Goal: Task Accomplishment & Management: Complete application form

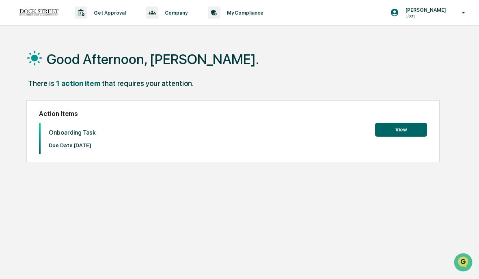
click at [418, 133] on button "View" at bounding box center [401, 130] width 52 height 14
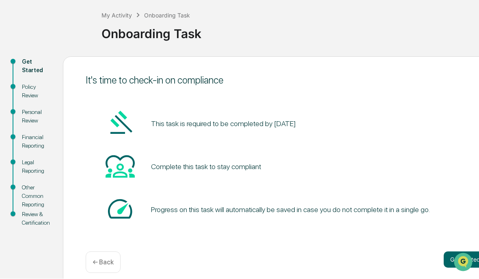
scroll to position [49, 0]
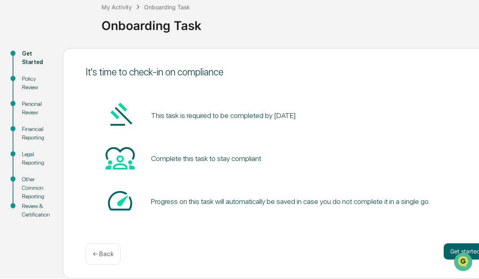
click at [475, 253] on button "Get started" at bounding box center [464, 252] width 43 height 16
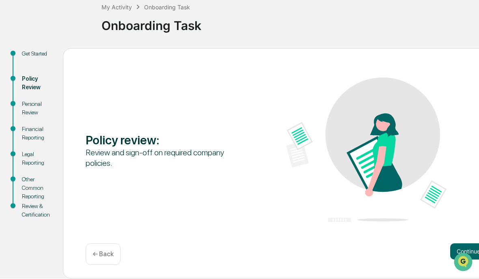
click at [469, 247] on button "Continue" at bounding box center [468, 252] width 37 height 16
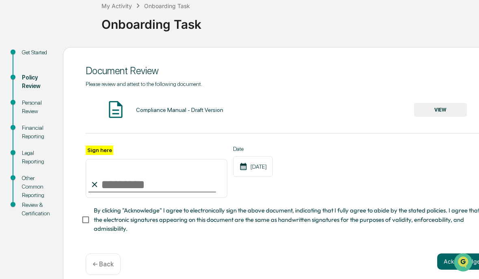
click at [105, 185] on input "Sign here" at bounding box center [157, 178] width 142 height 39
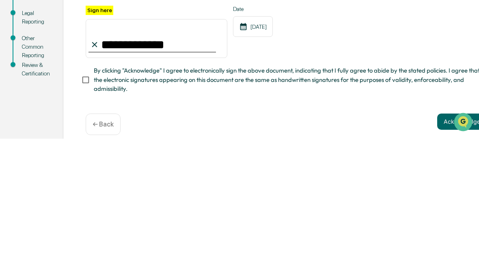
type input "**********"
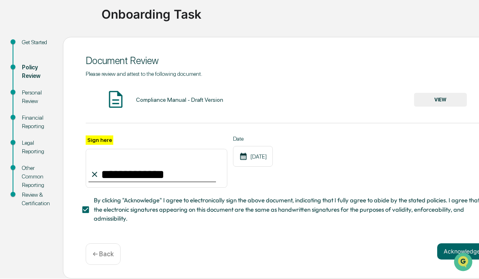
click at [456, 251] on button "Acknowledge" at bounding box center [461, 252] width 49 height 16
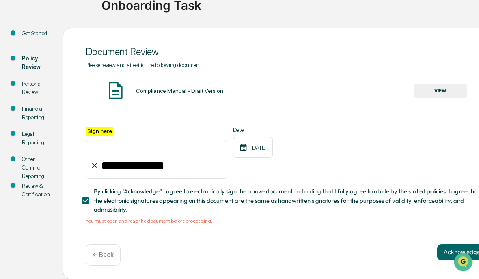
scroll to position [73, 0]
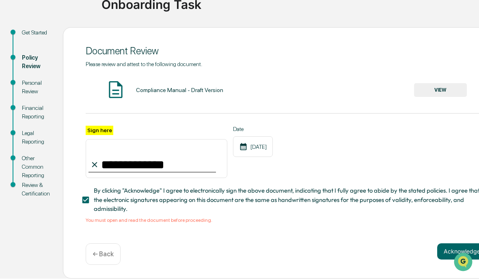
click at [446, 85] on button "VIEW" at bounding box center [440, 91] width 53 height 14
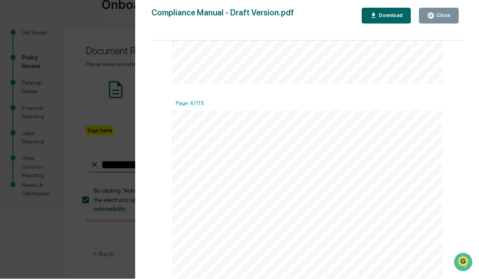
scroll to position [1081, 0]
click at [451, 15] on button "Close" at bounding box center [439, 16] width 40 height 16
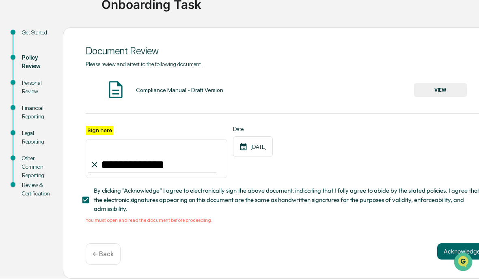
click at [456, 251] on button "Acknowledge" at bounding box center [461, 252] width 49 height 16
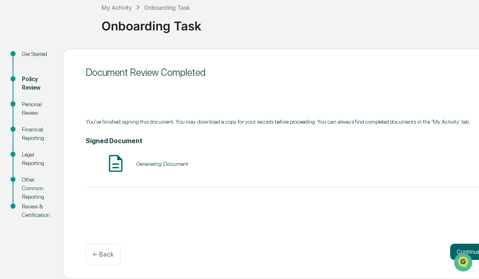
scroll to position [49, 0]
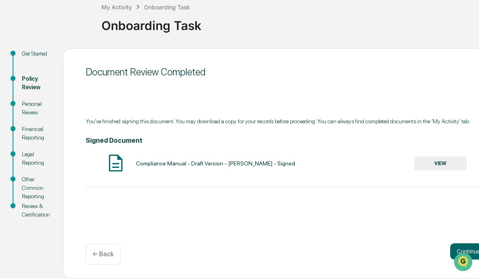
click at [464, 248] on button "Continue" at bounding box center [468, 252] width 37 height 16
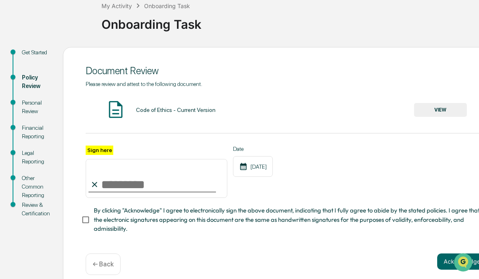
click at [454, 107] on button "VIEW" at bounding box center [440, 110] width 53 height 14
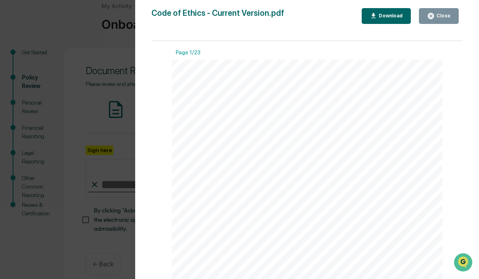
click at [453, 14] on button "Close" at bounding box center [439, 16] width 40 height 16
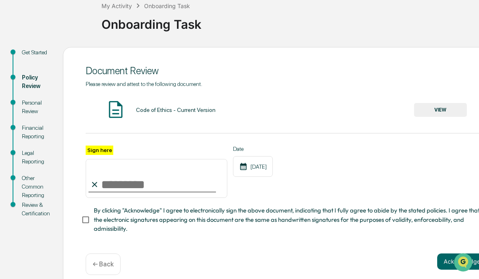
click at [106, 191] on input "Sign here" at bounding box center [157, 178] width 142 height 39
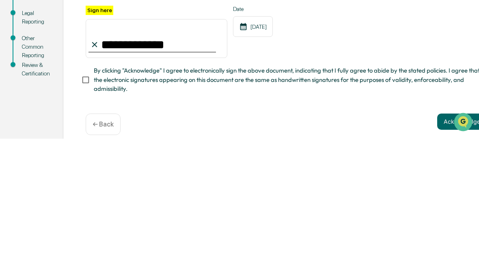
scroll to position [62, 0]
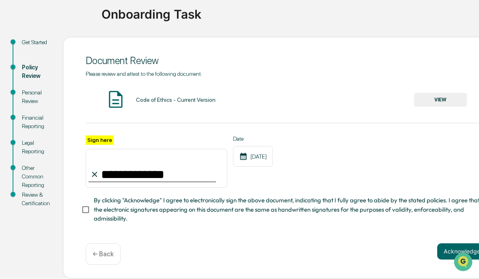
type input "**********"
click at [460, 246] on button "Acknowledge" at bounding box center [461, 252] width 49 height 16
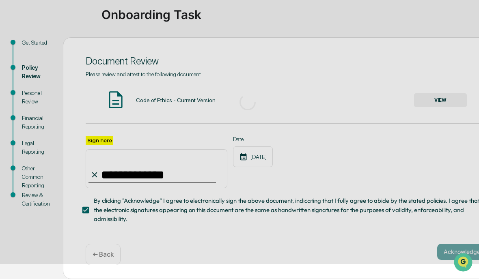
scroll to position [49, 0]
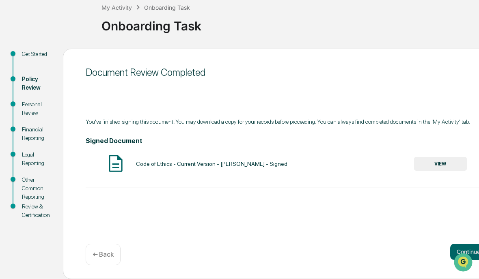
click at [477, 248] on button "Continue" at bounding box center [468, 252] width 37 height 16
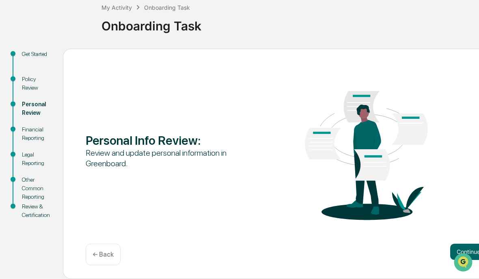
click at [473, 251] on button "Continue" at bounding box center [468, 252] width 37 height 16
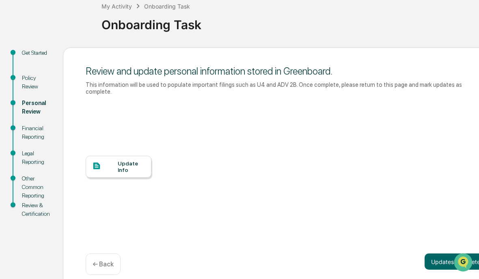
click at [105, 165] on div at bounding box center [105, 166] width 26 height 10
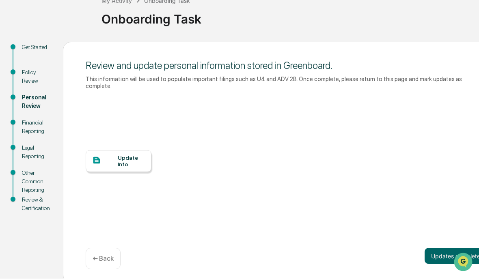
click at [143, 159] on div "Update Info" at bounding box center [131, 161] width 27 height 13
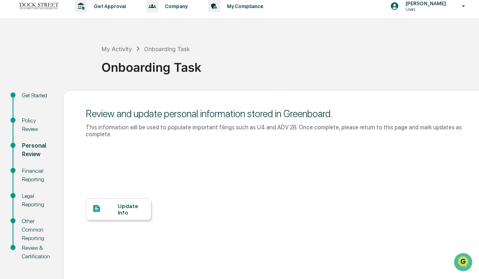
scroll to position [0, 0]
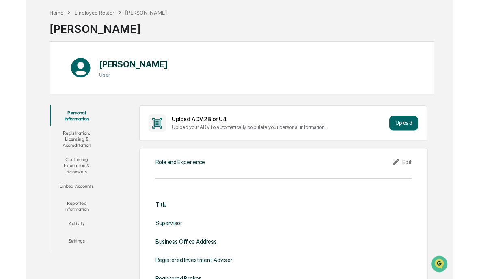
scroll to position [33, 0]
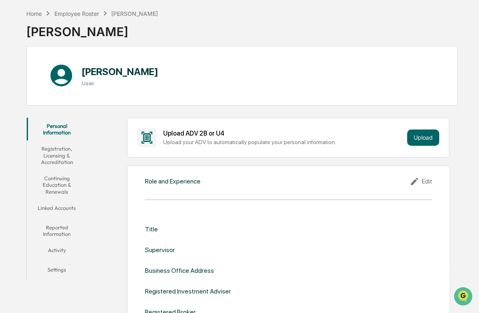
click at [427, 140] on button "Upload" at bounding box center [423, 137] width 32 height 16
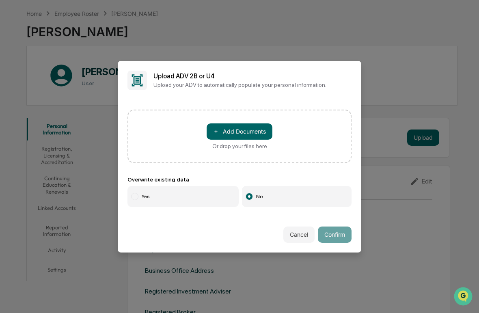
click at [306, 233] on button "Cancel" at bounding box center [298, 234] width 31 height 16
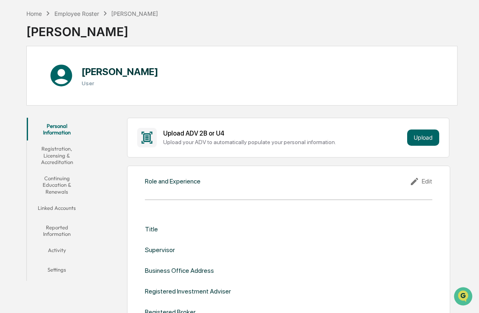
click at [429, 183] on div "Edit" at bounding box center [420, 181] width 23 height 10
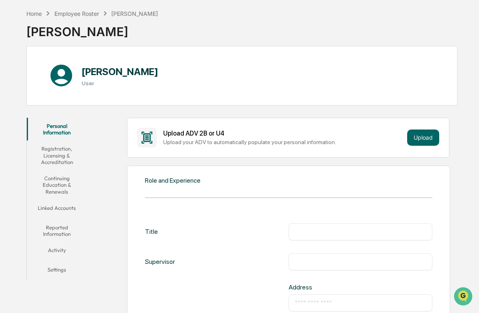
click at [358, 233] on input "text" at bounding box center [359, 232] width 131 height 8
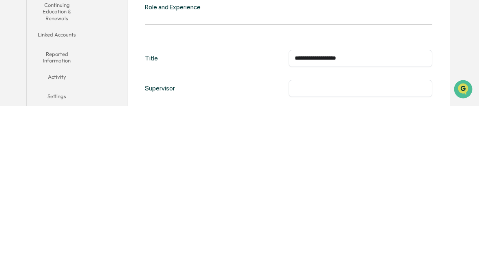
type input "**********"
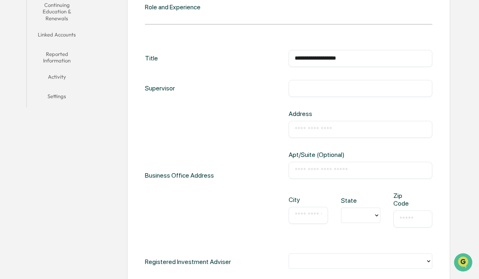
click at [378, 92] on input "text" at bounding box center [359, 88] width 131 height 8
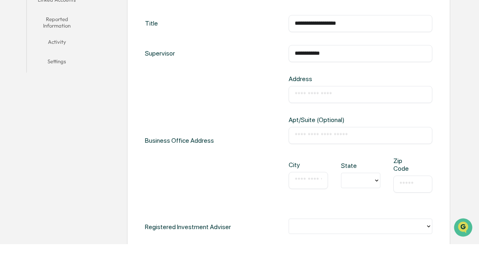
click at [386, 125] on input "text" at bounding box center [359, 129] width 131 height 8
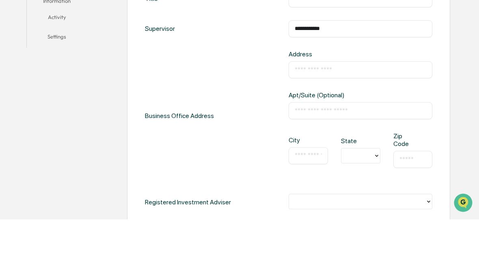
click at [332, 84] on input "**********" at bounding box center [359, 88] width 131 height 8
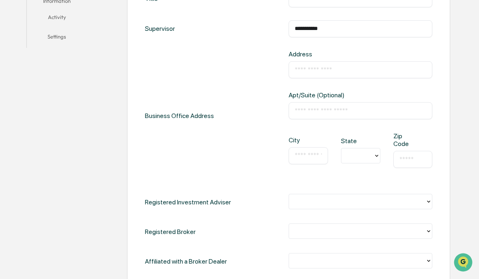
type input "**********"
click at [371, 115] on input "text" at bounding box center [359, 111] width 131 height 8
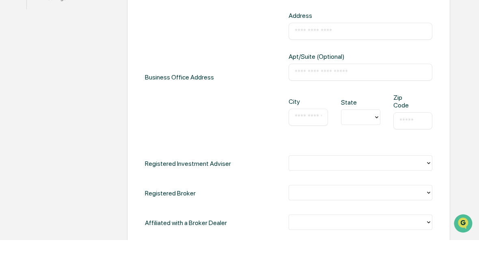
click at [371, 66] on input "text" at bounding box center [359, 70] width 131 height 8
click at [344, 66] on input "text" at bounding box center [359, 70] width 131 height 8
paste input "**********"
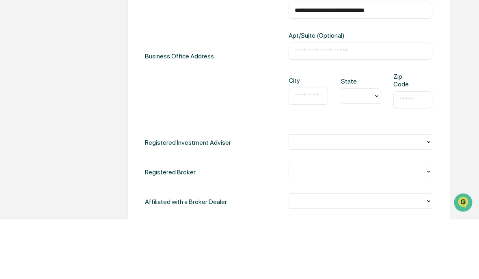
type input "**********"
click at [312, 152] on input "text" at bounding box center [307, 156] width 27 height 8
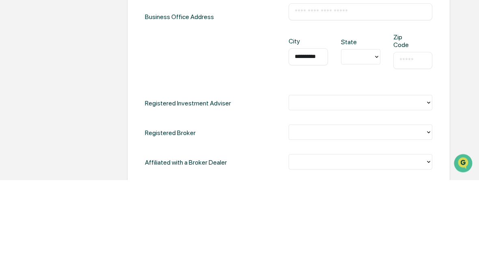
type input "**********"
click at [362, 145] on div "FL" at bounding box center [360, 153] width 39 height 16
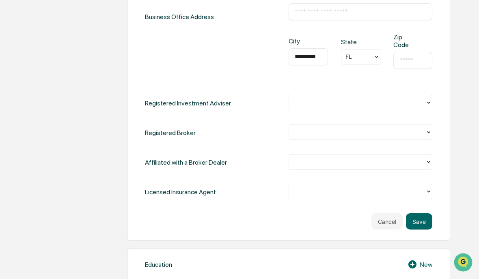
click at [423, 64] on input "text" at bounding box center [412, 60] width 27 height 8
type input "*****"
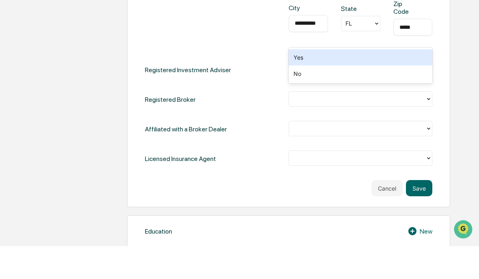
click at [381, 99] on div "No" at bounding box center [360, 107] width 144 height 16
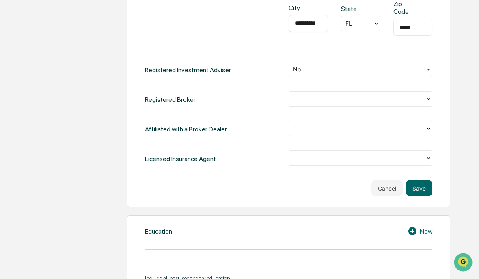
scroll to position [398, 0]
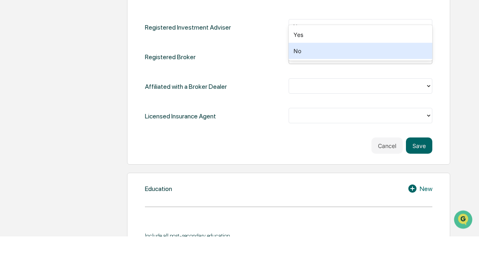
click at [398, 86] on div "No" at bounding box center [360, 94] width 144 height 16
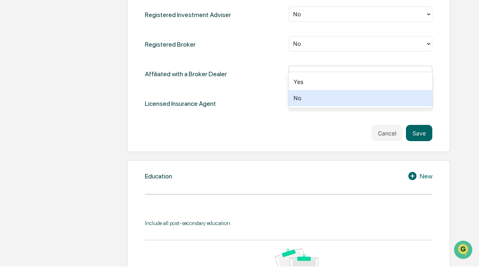
click at [389, 103] on div "No" at bounding box center [360, 111] width 144 height 16
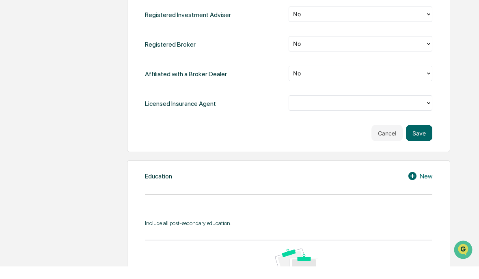
scroll to position [453, 0]
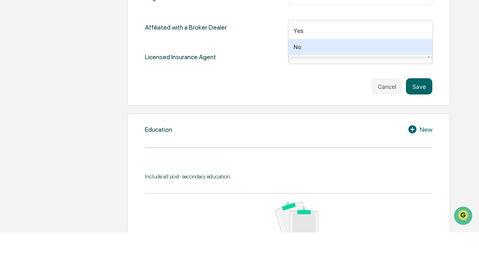
click at [395, 86] on div "No" at bounding box center [360, 94] width 144 height 16
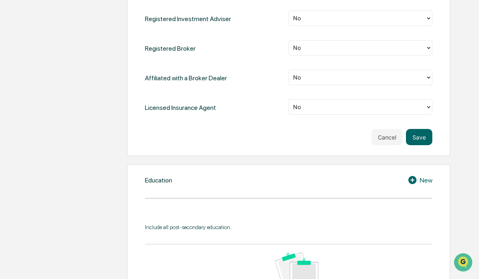
scroll to position [445, 0]
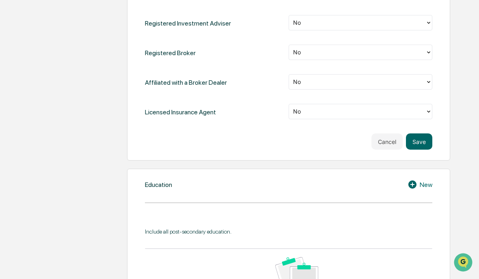
click at [425, 144] on button "Save" at bounding box center [419, 141] width 26 height 16
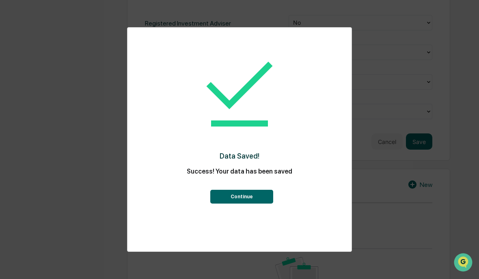
click at [267, 204] on button "Continue" at bounding box center [241, 197] width 63 height 14
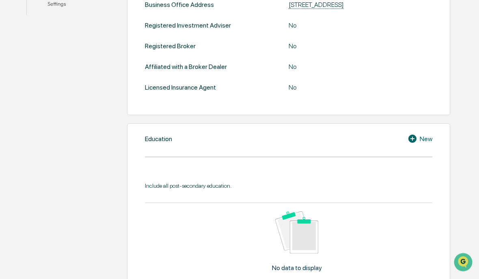
scroll to position [299, 0]
click at [430, 144] on div "New" at bounding box center [419, 139] width 25 height 10
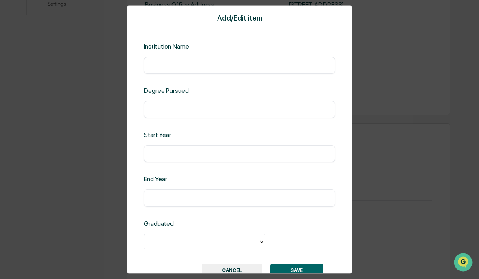
click at [309, 69] on input "text" at bounding box center [239, 65] width 179 height 8
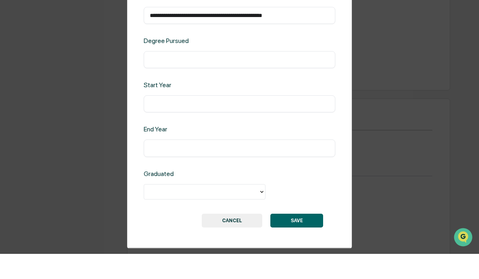
scroll to position [28, 0]
type input "**********"
click at [157, 77] on div "​" at bounding box center [239, 85] width 191 height 17
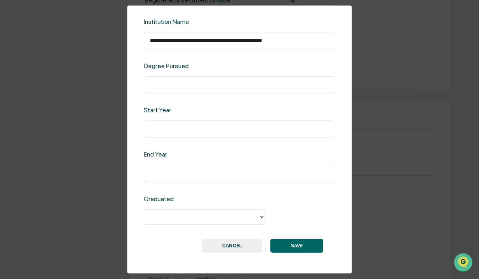
click at [310, 85] on input "text" at bounding box center [239, 85] width 179 height 8
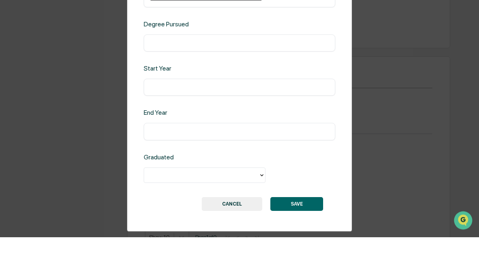
type input "*"
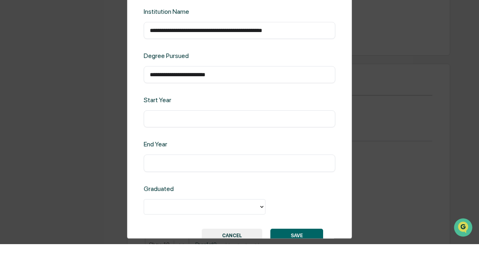
scroll to position [359, 0]
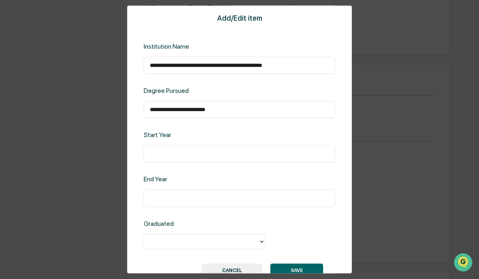
type input "**********"
click at [151, 158] on input "text" at bounding box center [239, 154] width 179 height 8
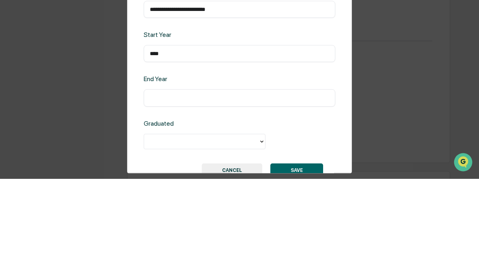
type input "****"
click at [310, 194] on input "text" at bounding box center [239, 198] width 179 height 8
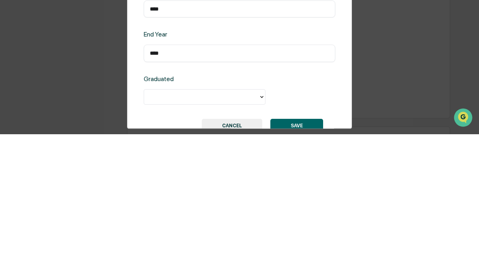
type input "****"
click at [267, 234] on div at bounding box center [239, 242] width 191 height 17
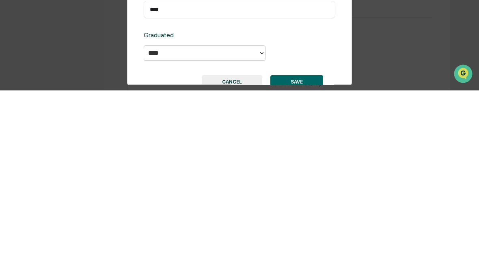
type input "****"
click at [314, 264] on button "SAVE" at bounding box center [296, 271] width 53 height 14
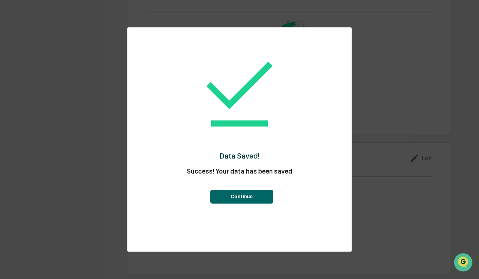
click at [271, 204] on button "Continue" at bounding box center [241, 197] width 63 height 14
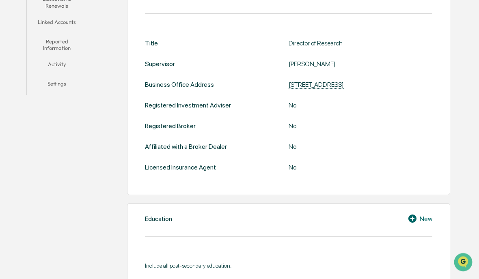
scroll to position [219, 0]
click at [413, 223] on icon at bounding box center [412, 219] width 8 height 8
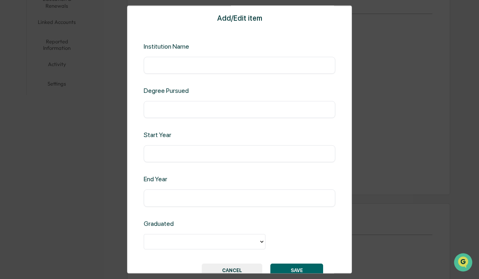
click at [301, 67] on input "text" at bounding box center [239, 65] width 179 height 8
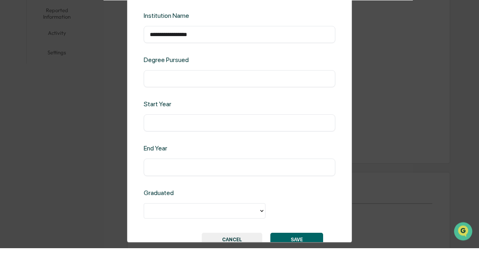
type input "**********"
click at [151, 106] on input "text" at bounding box center [239, 110] width 179 height 8
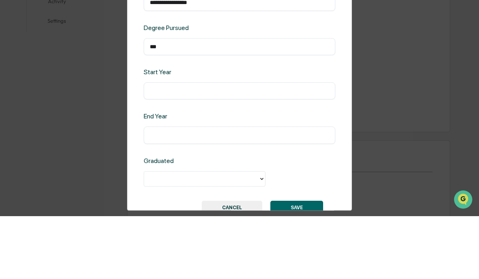
type input "***"
click at [156, 150] on input "text" at bounding box center [239, 154] width 179 height 8
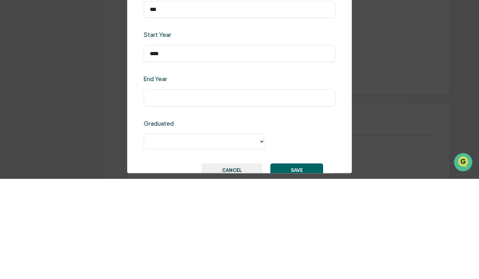
type input "****"
click at [152, 194] on input "text" at bounding box center [239, 198] width 179 height 8
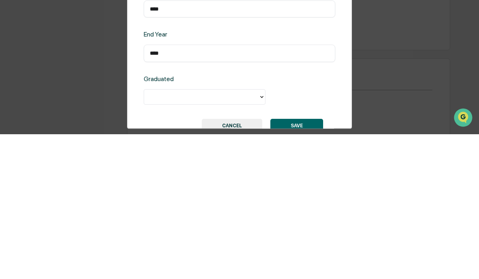
type input "****"
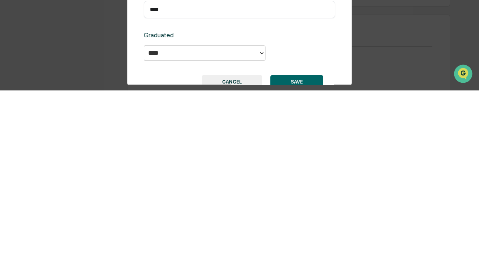
type input "****"
click at [311, 264] on button "SAVE" at bounding box center [296, 271] width 53 height 14
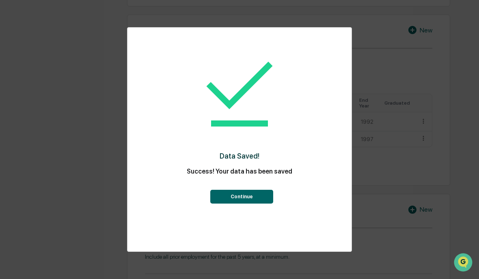
click at [269, 204] on button "Continue" at bounding box center [241, 197] width 63 height 14
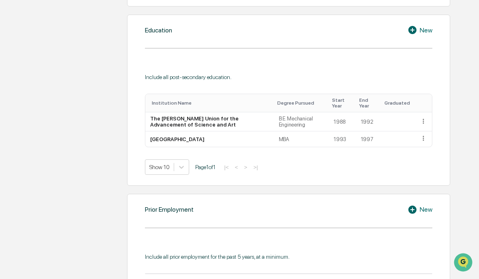
click at [415, 214] on icon at bounding box center [412, 210] width 8 height 8
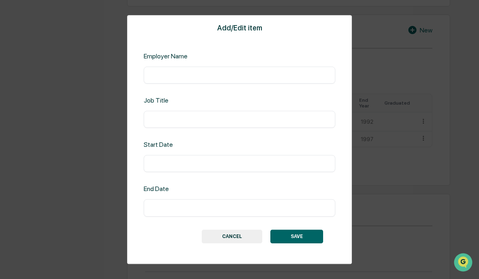
click at [307, 79] on input "text" at bounding box center [239, 75] width 179 height 8
type input "**********"
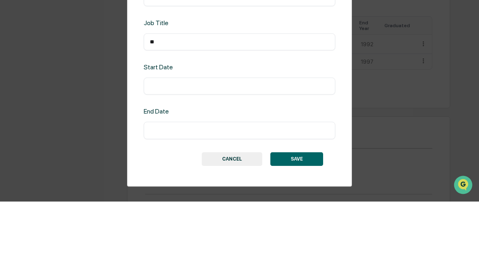
type input "*"
type input "**********"
click at [154, 160] on input "text" at bounding box center [239, 164] width 179 height 8
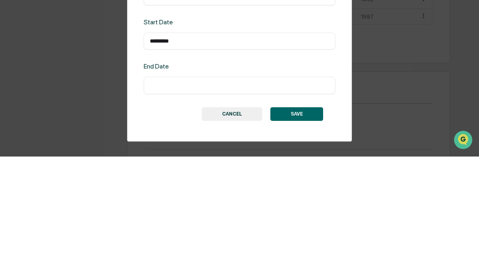
type input "*********"
click at [155, 204] on input "text" at bounding box center [239, 208] width 179 height 8
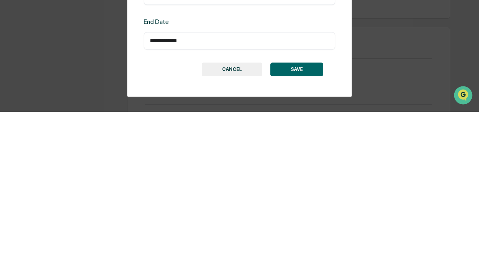
type input "**********"
click at [314, 230] on button "SAVE" at bounding box center [296, 237] width 53 height 14
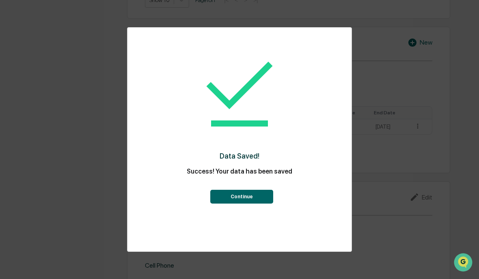
click at [261, 204] on button "Continue" at bounding box center [241, 197] width 63 height 14
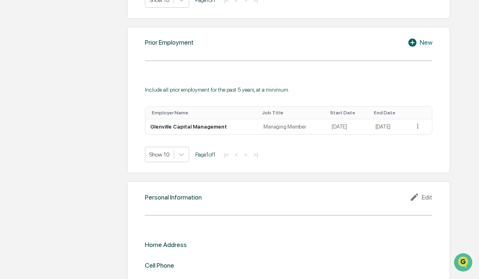
click at [415, 47] on icon at bounding box center [412, 43] width 8 height 8
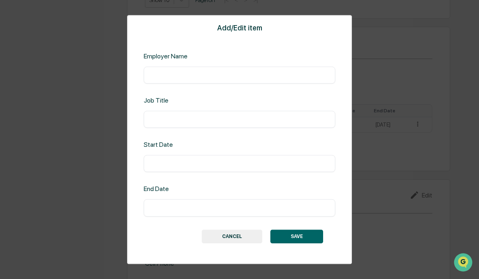
click at [309, 79] on input "text" at bounding box center [239, 75] width 179 height 8
type input "**********"
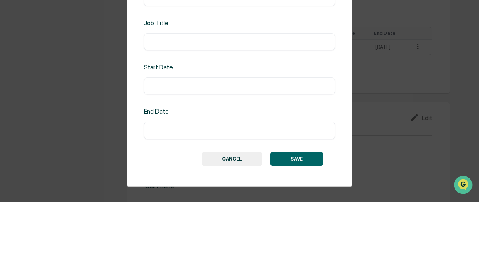
type input "*"
type input "**********"
click at [158, 160] on input "text" at bounding box center [239, 164] width 179 height 8
type input "**********"
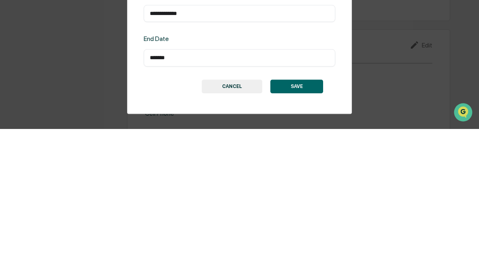
type input "*******"
click at [313, 230] on button "SAVE" at bounding box center [296, 237] width 53 height 14
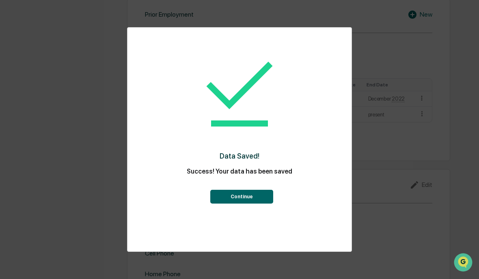
click at [267, 204] on button "Continue" at bounding box center [241, 197] width 63 height 14
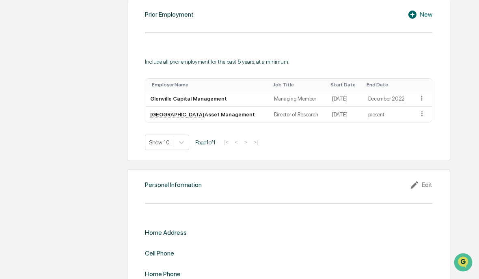
click at [428, 190] on div "Edit" at bounding box center [420, 185] width 23 height 10
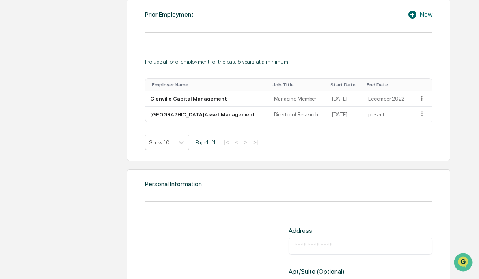
click at [365, 255] on div "​" at bounding box center [360, 246] width 144 height 17
click at [339, 250] on input "text" at bounding box center [359, 246] width 131 height 8
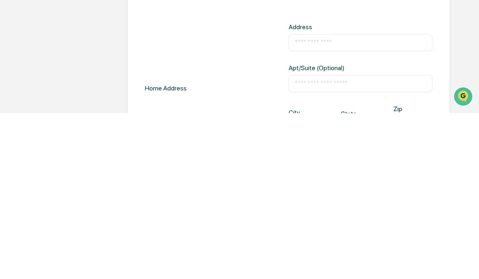
type input "**********"
type input "**"
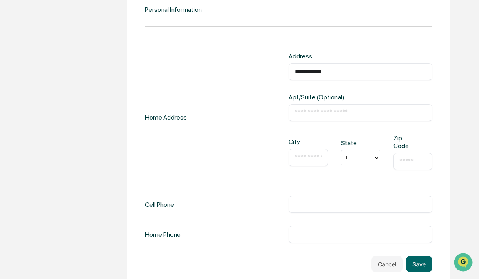
type input "**********"
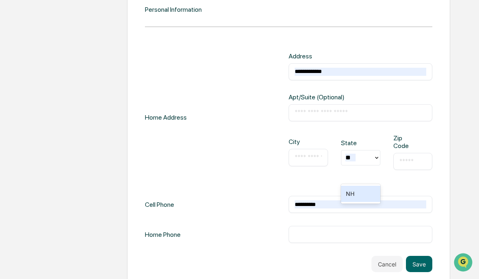
click at [303, 161] on input "text" at bounding box center [307, 157] width 27 height 8
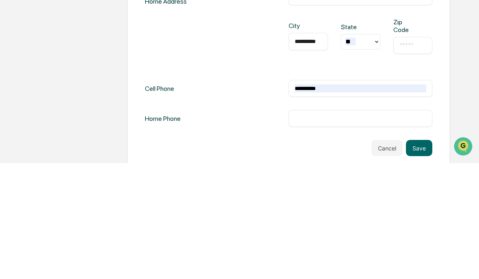
type input "**********"
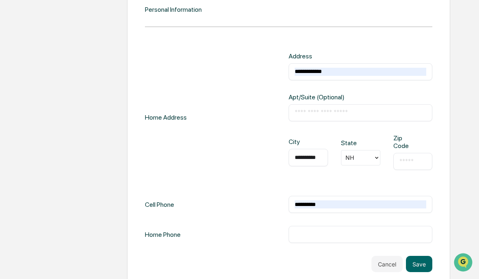
click at [422, 165] on input "text" at bounding box center [412, 161] width 27 height 8
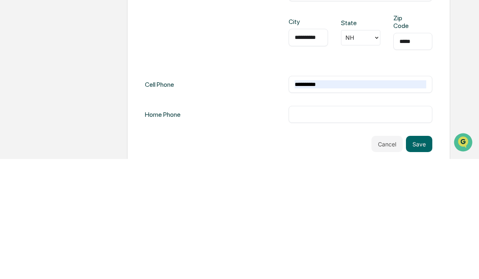
type input "*****"
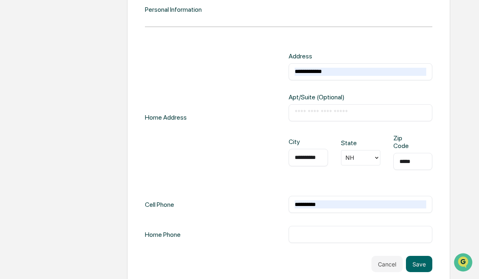
scroll to position [811, 0]
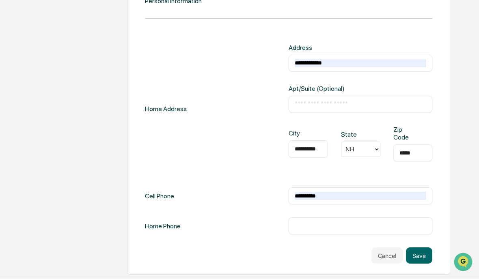
click at [427, 250] on button "Save" at bounding box center [419, 256] width 26 height 16
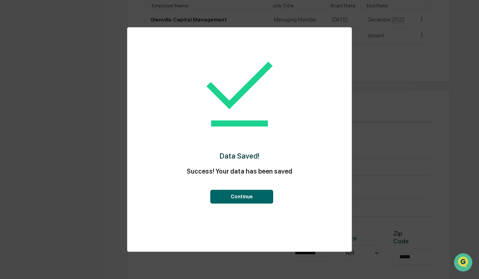
click at [262, 199] on button "Continue" at bounding box center [241, 197] width 63 height 14
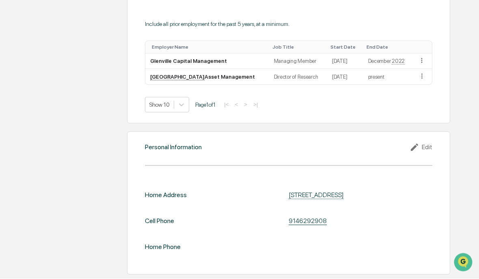
scroll to position [665, 0]
click at [469, 261] on img "Open customer support" at bounding box center [463, 262] width 18 height 15
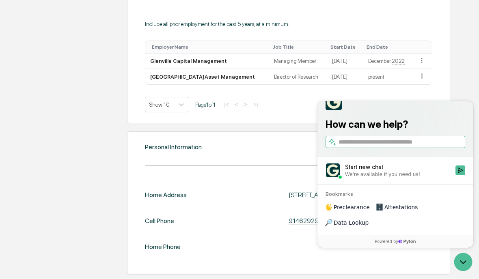
click at [290, 243] on div at bounding box center [360, 247] width 144 height 8
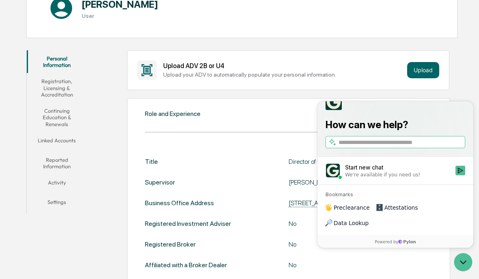
scroll to position [96, 0]
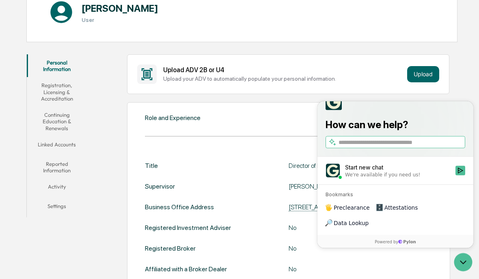
click at [52, 90] on button "Registration, Licensing & Accreditation" at bounding box center [57, 92] width 60 height 30
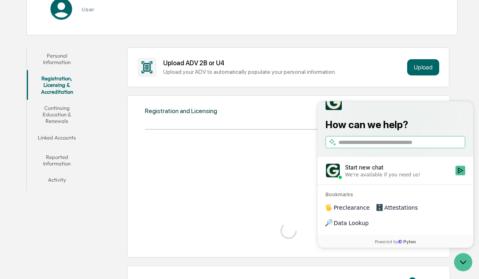
scroll to position [97, 0]
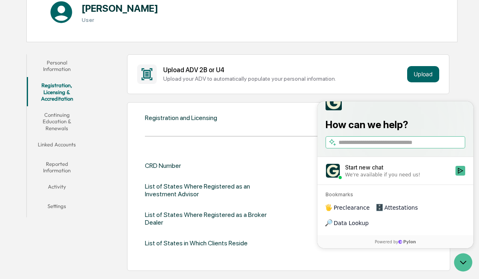
click at [466, 263] on icon "Open customer support" at bounding box center [463, 263] width 18 height 18
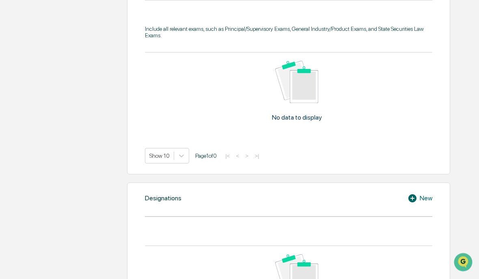
scroll to position [424, 0]
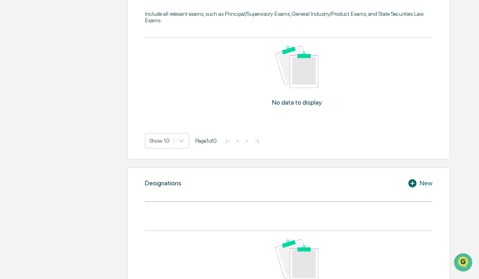
click at [417, 188] on icon at bounding box center [413, 183] width 12 height 10
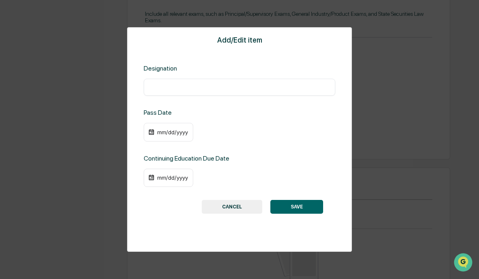
click at [287, 91] on input "text" at bounding box center [239, 87] width 179 height 8
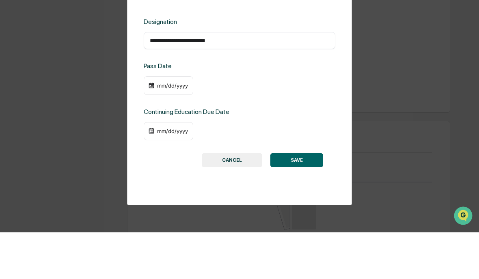
type input "**********"
click at [219, 123] on div "mm/dd/yyyy" at bounding box center [239, 132] width 191 height 19
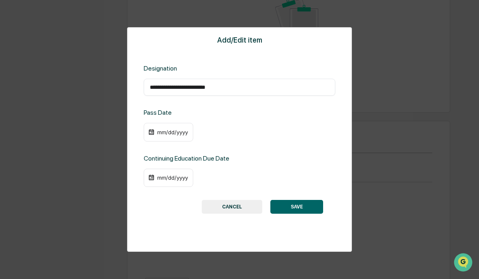
click at [187, 181] on div "mm/dd/yyyy" at bounding box center [172, 177] width 32 height 6
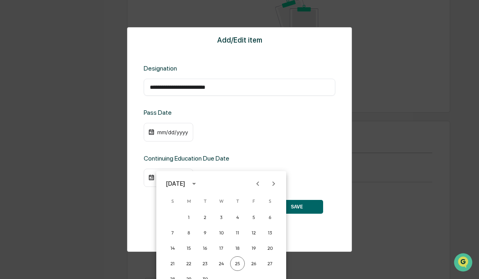
click at [271, 135] on div at bounding box center [239, 139] width 479 height 279
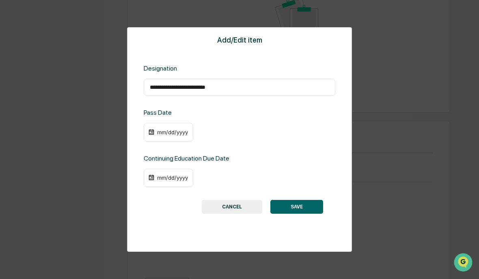
click at [187, 135] on div "mm/dd/yyyy" at bounding box center [172, 132] width 32 height 6
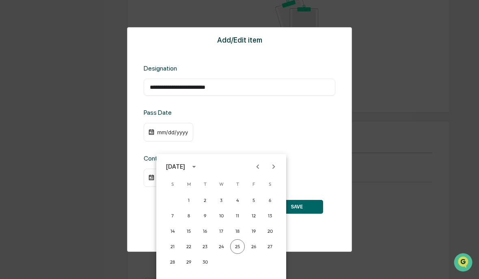
click at [198, 170] on icon "calendar view is open, switch to year view" at bounding box center [193, 166] width 9 height 9
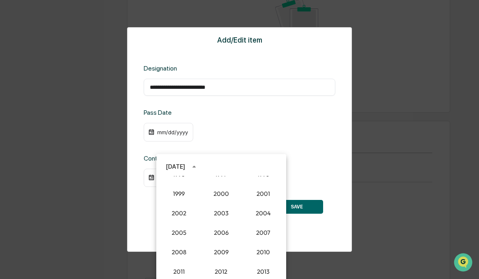
scroll to position [633, 0]
click at [228, 198] on button "2000" at bounding box center [220, 195] width 29 height 15
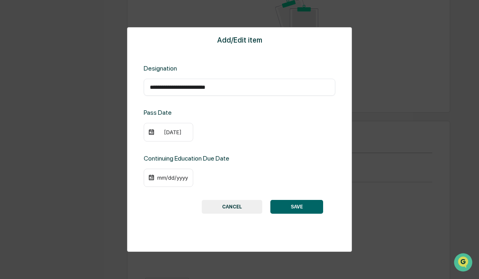
click at [186, 135] on div "09/25/2000" at bounding box center [172, 132] width 32 height 6
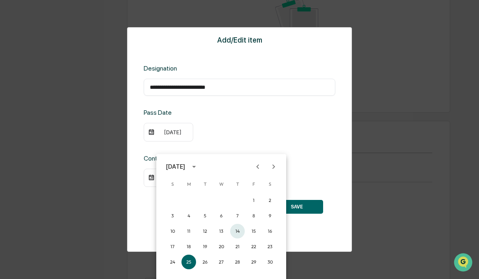
click at [241, 233] on button "14" at bounding box center [237, 231] width 15 height 15
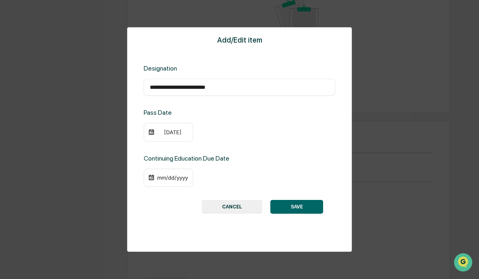
click at [310, 214] on button "SAVE" at bounding box center [296, 207] width 53 height 14
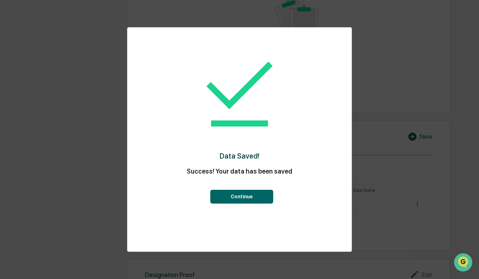
click at [267, 204] on button "Continue" at bounding box center [241, 197] width 63 height 14
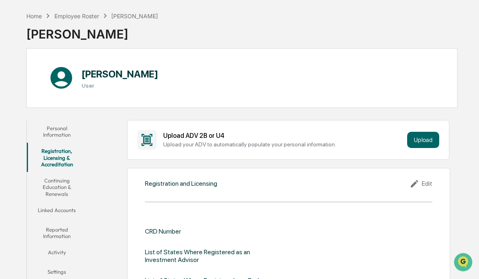
scroll to position [32, 0]
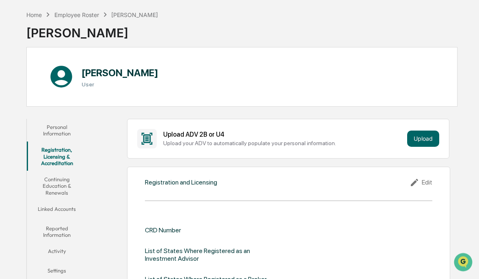
click at [51, 186] on button "Continuing Education & Renewals" at bounding box center [57, 187] width 60 height 30
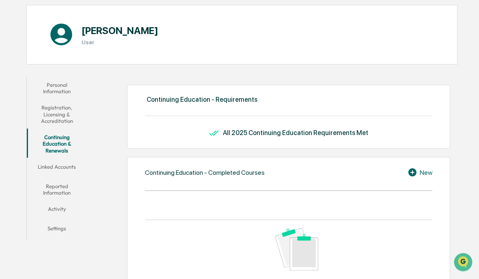
scroll to position [74, 0]
click at [43, 168] on button "Linked Accounts" at bounding box center [57, 168] width 60 height 19
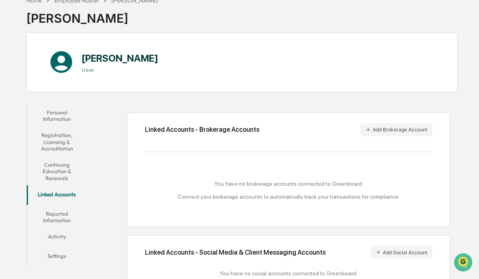
click at [412, 128] on button "Add Brokerage Account" at bounding box center [396, 129] width 72 height 13
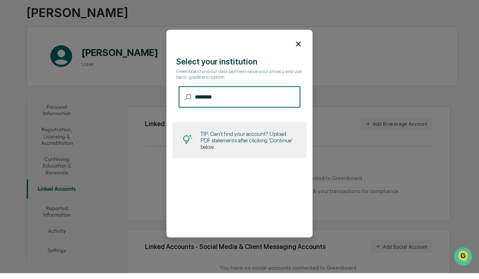
type input "********"
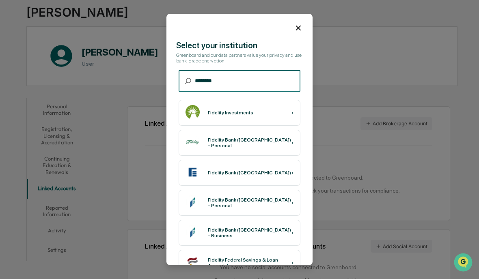
click at [267, 116] on div "Fidelity Investments ›" at bounding box center [239, 113] width 122 height 26
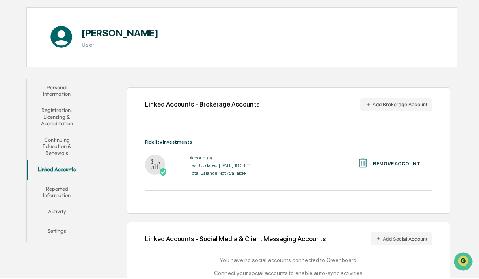
scroll to position [0, 0]
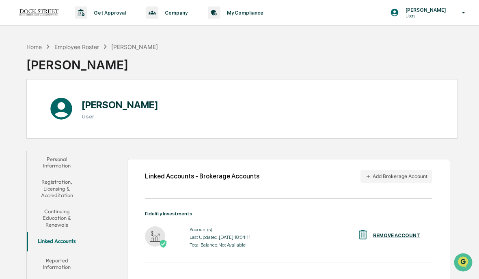
click at [416, 172] on button "Add Brokerage Account" at bounding box center [396, 176] width 72 height 13
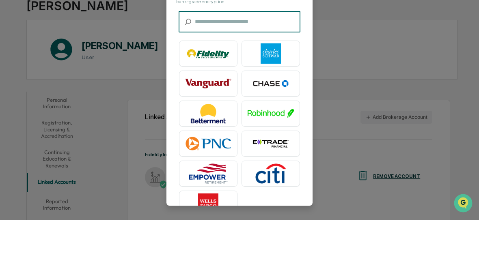
click at [225, 103] on img at bounding box center [208, 113] width 46 height 20
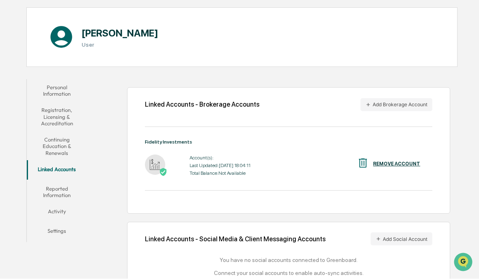
scroll to position [71, 0]
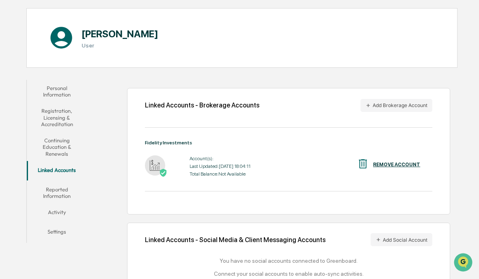
click at [421, 112] on button "Add Brokerage Account" at bounding box center [396, 105] width 72 height 13
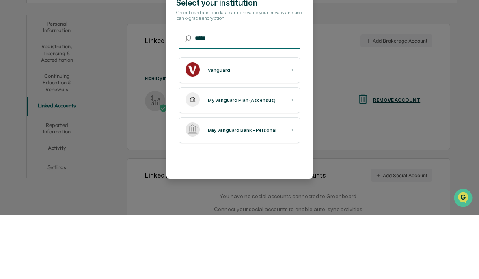
type input "*****"
click at [193, 127] on img at bounding box center [192, 134] width 14 height 14
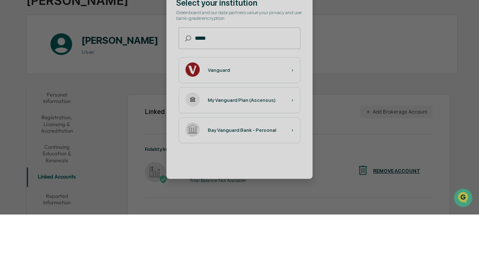
scroll to position [0, 0]
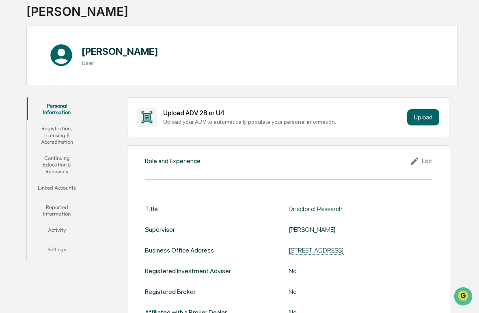
scroll to position [56, 0]
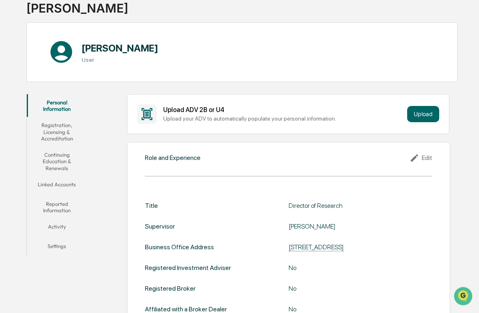
click at [43, 183] on button "Linked Accounts" at bounding box center [57, 185] width 60 height 19
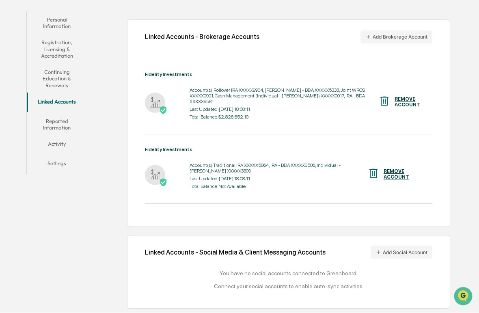
scroll to position [148, 0]
click at [74, 116] on button "Reported Information" at bounding box center [57, 124] width 60 height 23
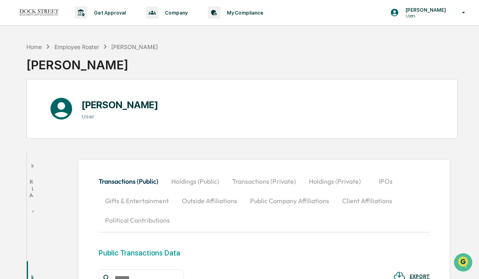
click at [30, 47] on div "Home" at bounding box center [33, 46] width 15 height 7
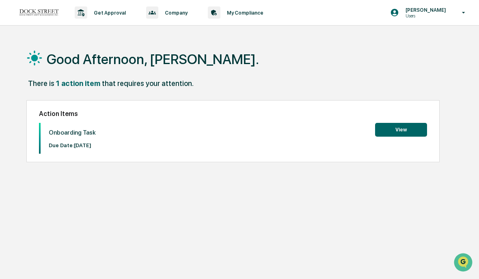
click at [418, 129] on button "View" at bounding box center [401, 130] width 52 height 14
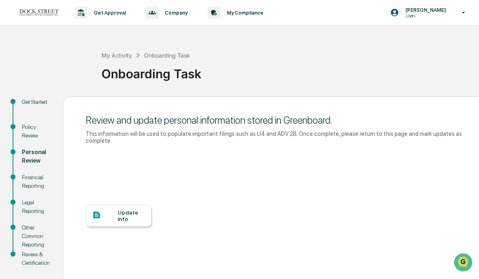
click at [26, 190] on div "Financial Reporting" at bounding box center [36, 181] width 28 height 17
click at [26, 187] on div "Financial Reporting" at bounding box center [36, 181] width 28 height 17
click at [30, 186] on div "Financial Reporting" at bounding box center [36, 181] width 28 height 17
click at [27, 209] on div "Legal Reporting" at bounding box center [36, 206] width 28 height 17
click at [29, 211] on div "Legal Reporting" at bounding box center [36, 206] width 28 height 17
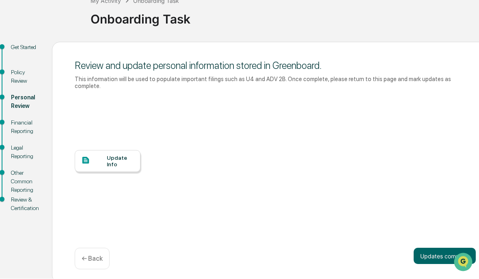
scroll to position [54, 0]
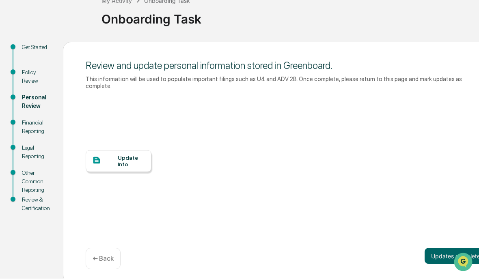
click at [106, 161] on div "Update Info" at bounding box center [119, 161] width 66 height 22
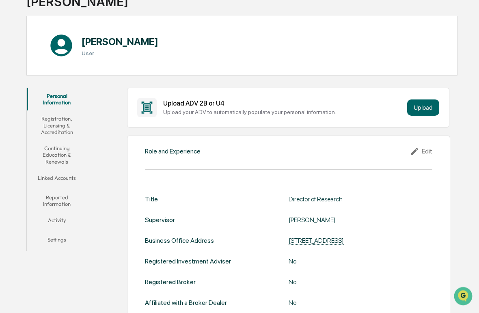
scroll to position [63, 0]
click at [50, 181] on button "Linked Accounts" at bounding box center [57, 179] width 60 height 19
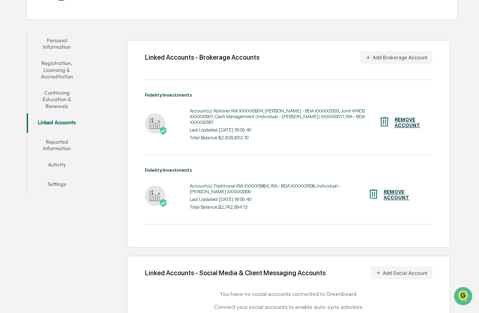
scroll to position [148, 0]
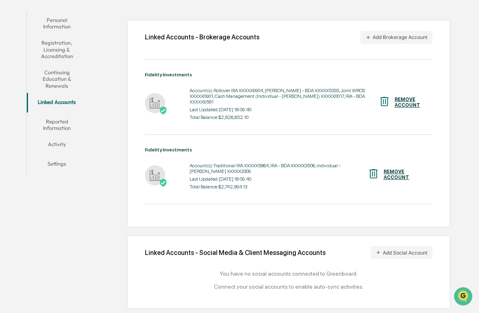
click at [418, 246] on button "Add Social Account" at bounding box center [401, 252] width 62 height 13
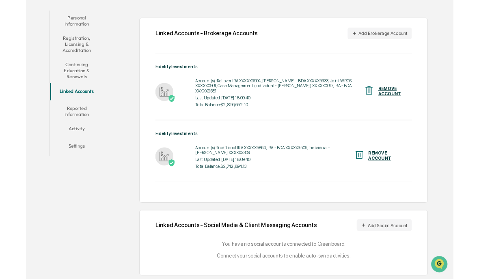
scroll to position [149, 0]
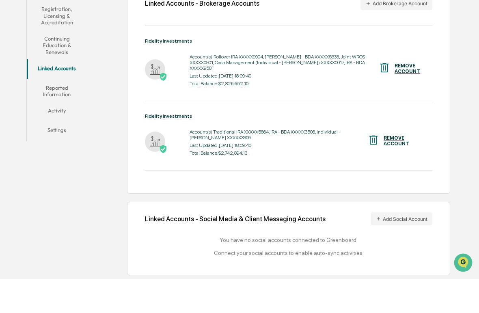
click at [417, 246] on button "Add Social Account" at bounding box center [401, 252] width 62 height 13
click at [420, 246] on button "Add Social Account" at bounding box center [401, 252] width 62 height 13
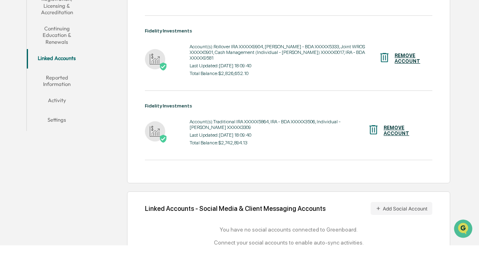
scroll to position [183, 0]
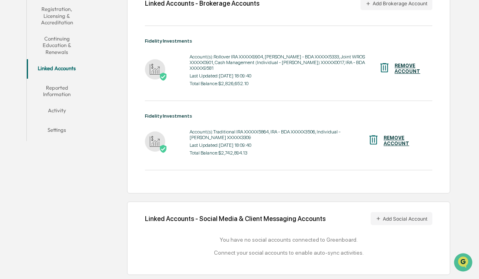
click at [412, 212] on button "Add Social Account" at bounding box center [401, 218] width 62 height 13
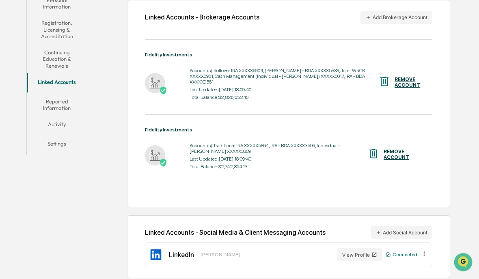
scroll to position [150, 0]
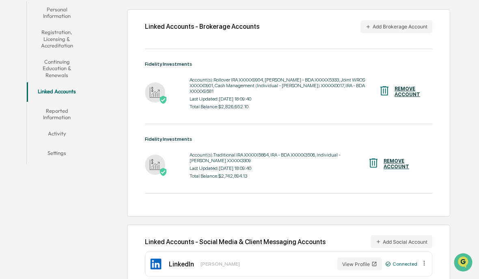
click at [410, 29] on button "Add Brokerage Account" at bounding box center [396, 26] width 72 height 13
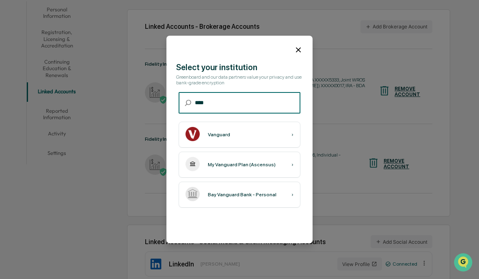
scroll to position [0, 0]
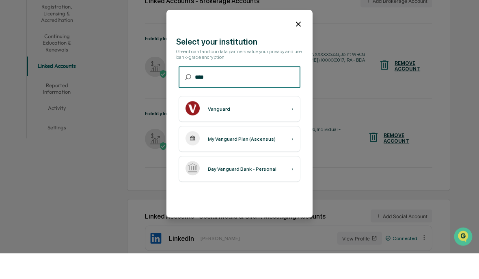
type input "****"
click at [256, 122] on div "Vanguard ›" at bounding box center [239, 135] width 122 height 26
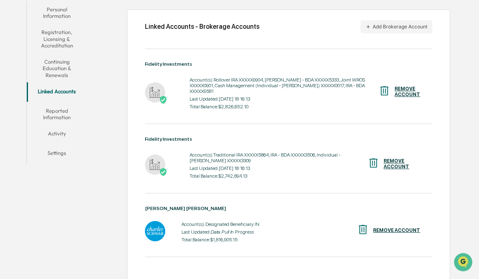
scroll to position [184, 0]
